Goal: Task Accomplishment & Management: Manage account settings

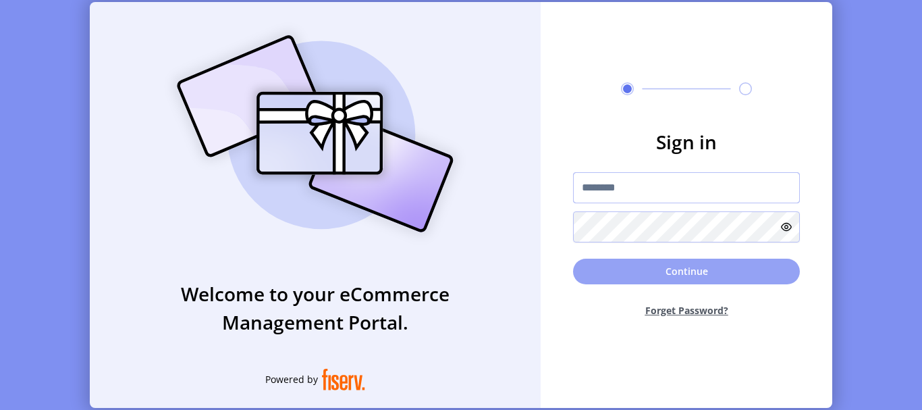
type input "**********"
click at [665, 280] on button "Continue" at bounding box center [686, 272] width 227 height 26
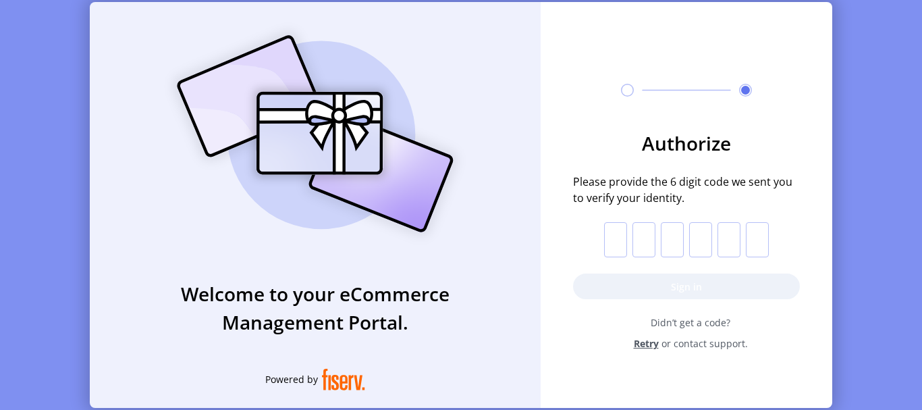
click at [612, 232] on input "text" at bounding box center [615, 239] width 23 height 35
click at [610, 242] on input "text" at bounding box center [615, 239] width 23 height 35
paste input "*"
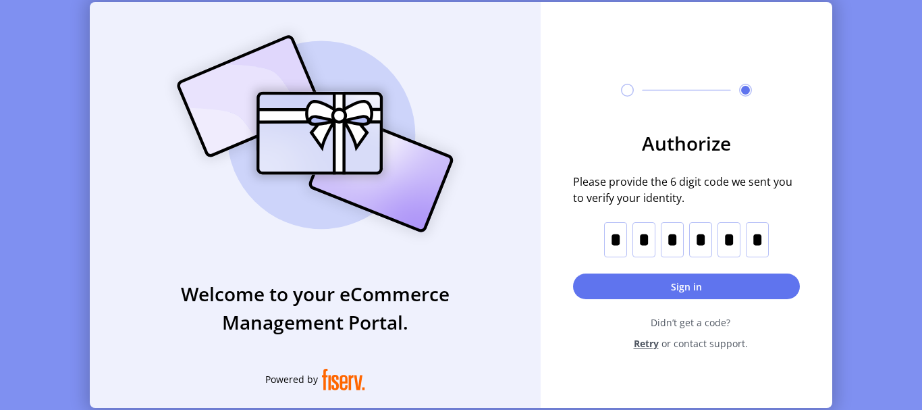
type input "*"
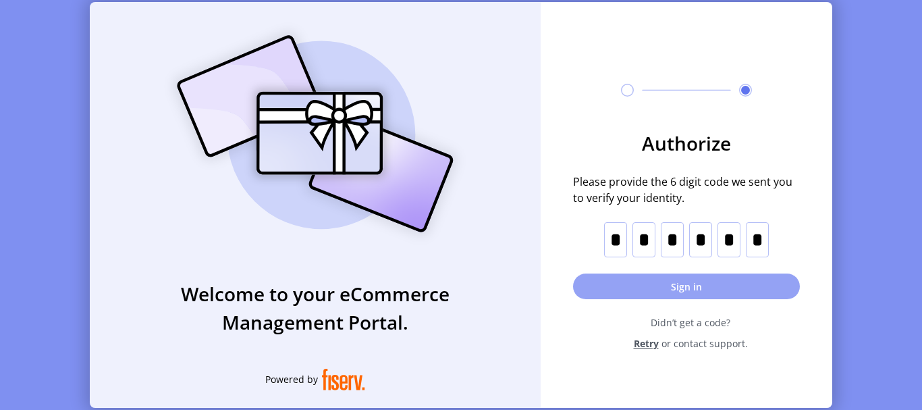
click at [650, 294] on button "Sign in" at bounding box center [686, 286] width 227 height 26
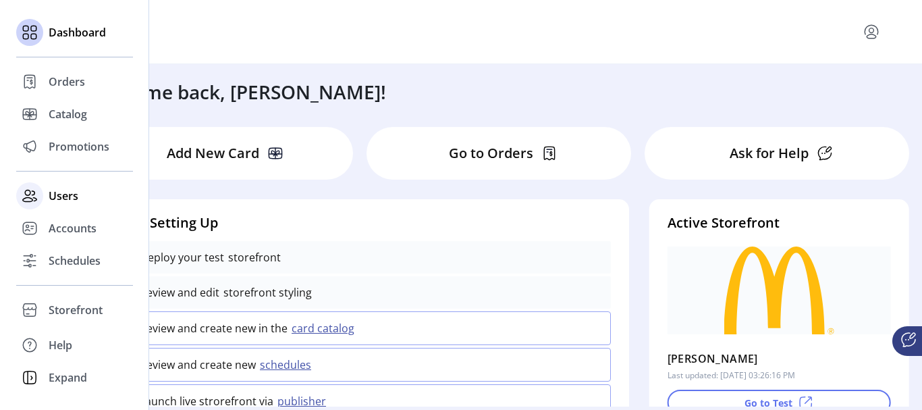
click at [90, 191] on div "Users" at bounding box center [74, 196] width 117 height 32
click at [70, 192] on span "Users" at bounding box center [64, 196] width 30 height 16
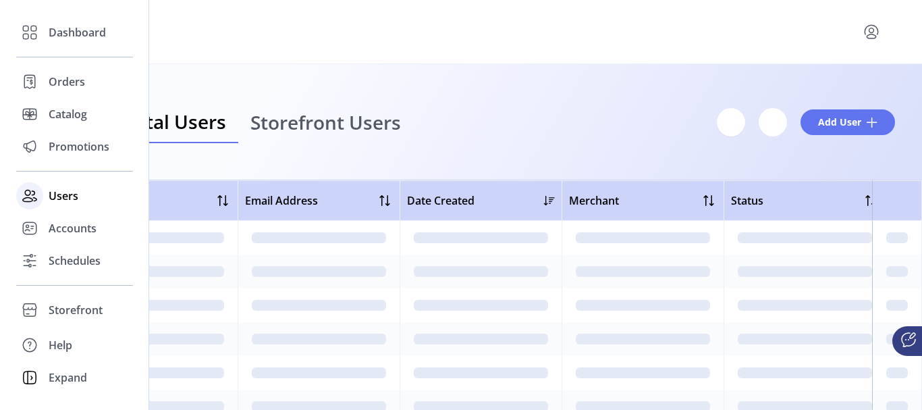
click at [32, 194] on icon at bounding box center [30, 196] width 22 height 22
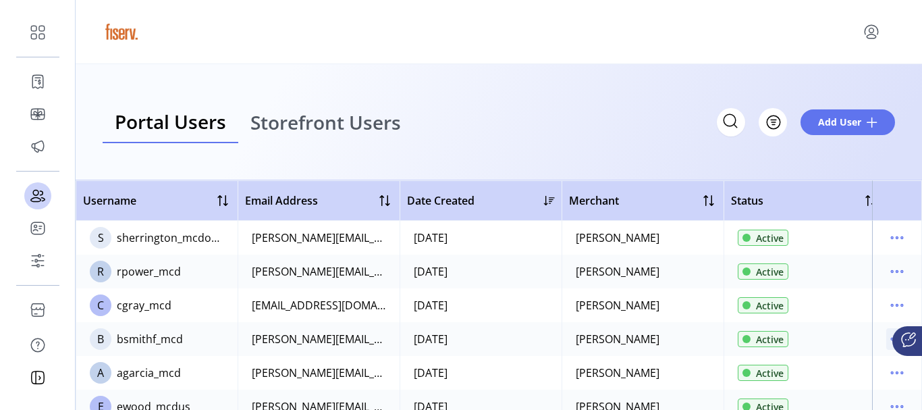
click at [887, 336] on icon "menu" at bounding box center [898, 339] width 22 height 22
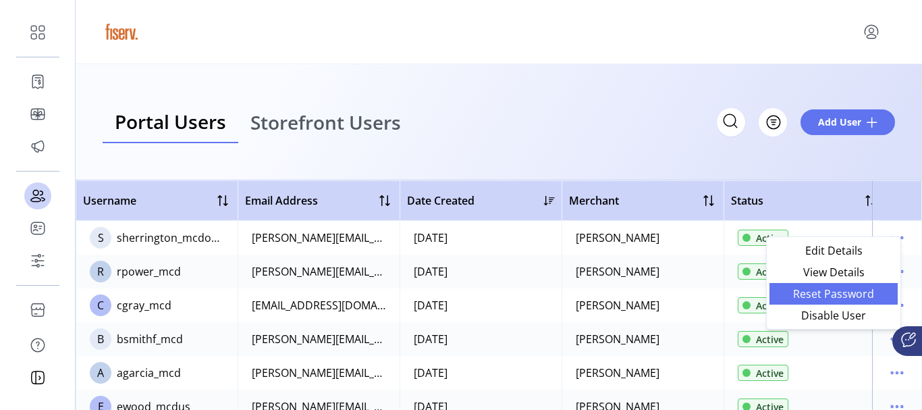
click at [858, 293] on span "Reset Password" at bounding box center [834, 293] width 112 height 11
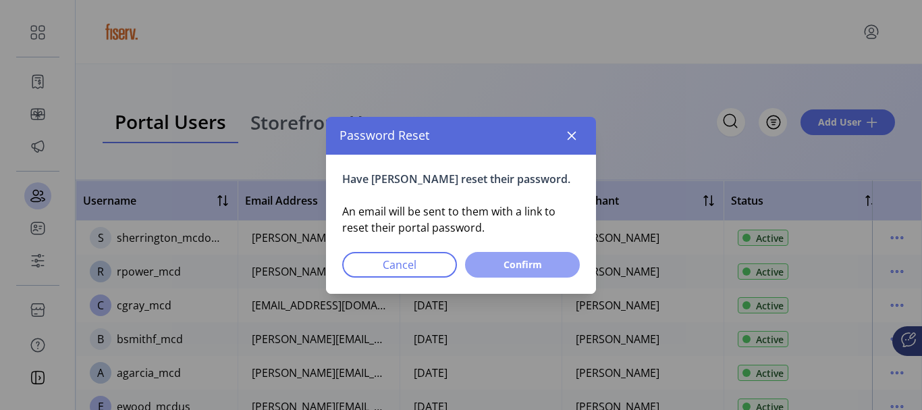
click at [489, 271] on span "Confirm" at bounding box center [523, 264] width 80 height 14
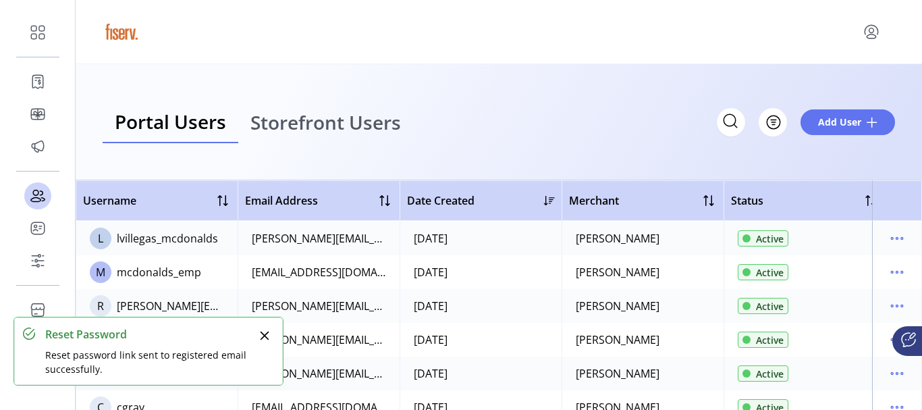
scroll to position [270, 0]
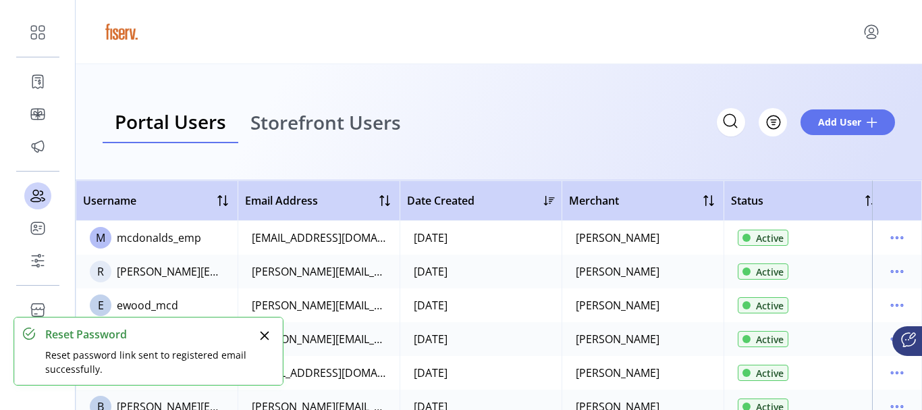
click at [265, 334] on icon "Close" at bounding box center [264, 335] width 11 height 11
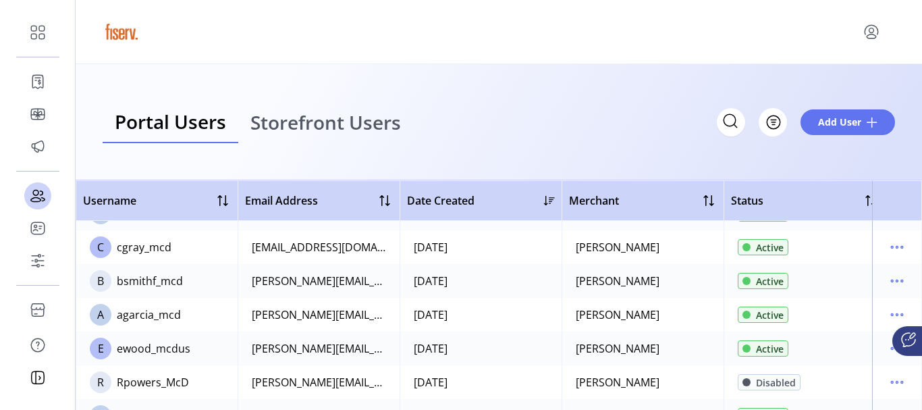
scroll to position [0, 0]
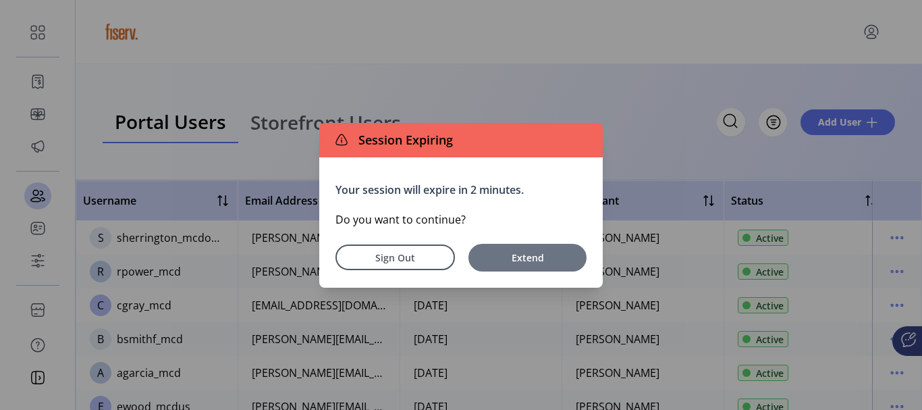
click at [490, 251] on span "Extend" at bounding box center [527, 258] width 105 height 14
